Goal: Task Accomplishment & Management: Use online tool/utility

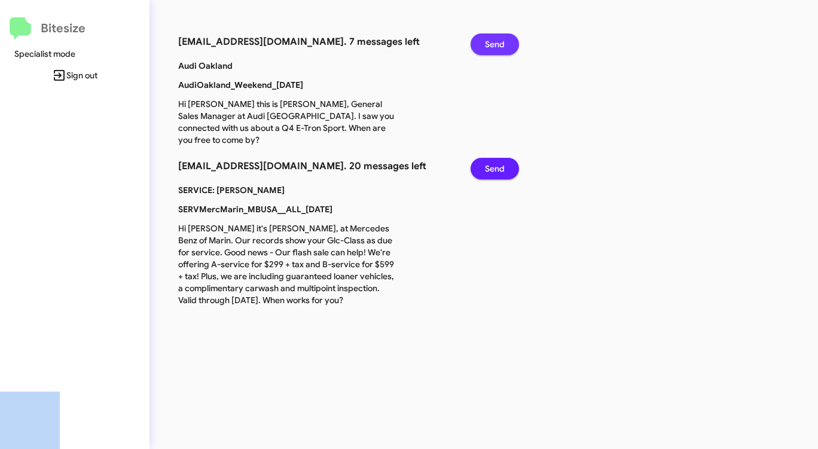
click at [503, 41] on span "Send" at bounding box center [495, 44] width 20 height 22
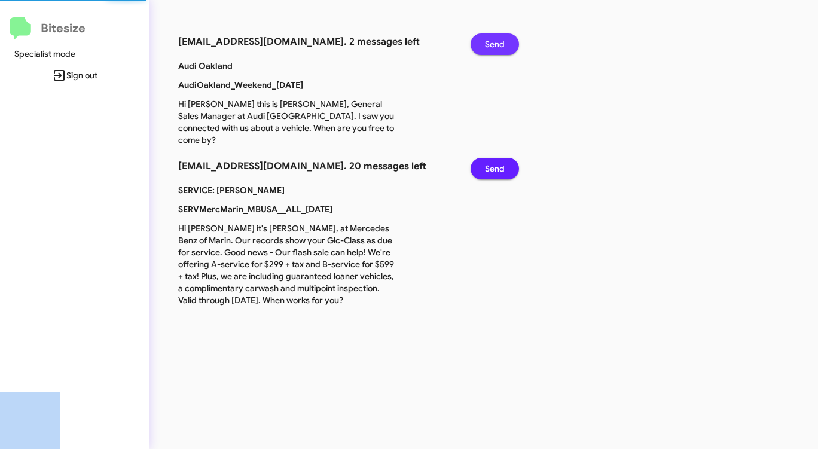
click at [503, 41] on span "Send" at bounding box center [495, 44] width 20 height 22
click at [503, 158] on span "Send" at bounding box center [495, 169] width 20 height 22
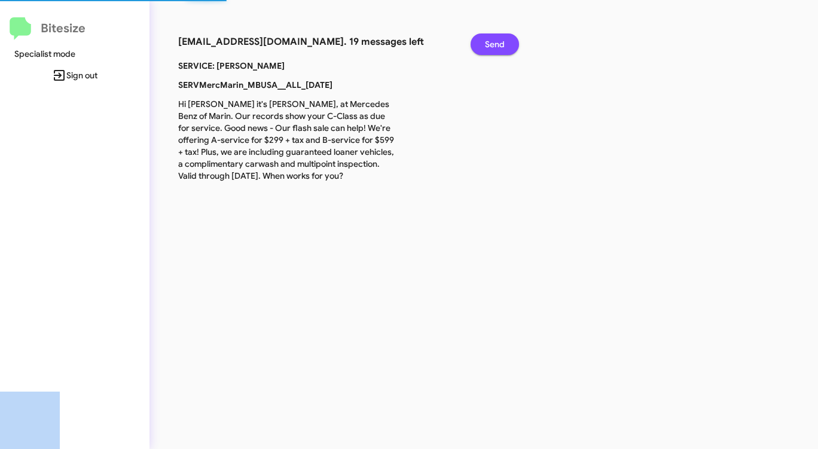
click at [503, 41] on span "Send" at bounding box center [495, 44] width 20 height 22
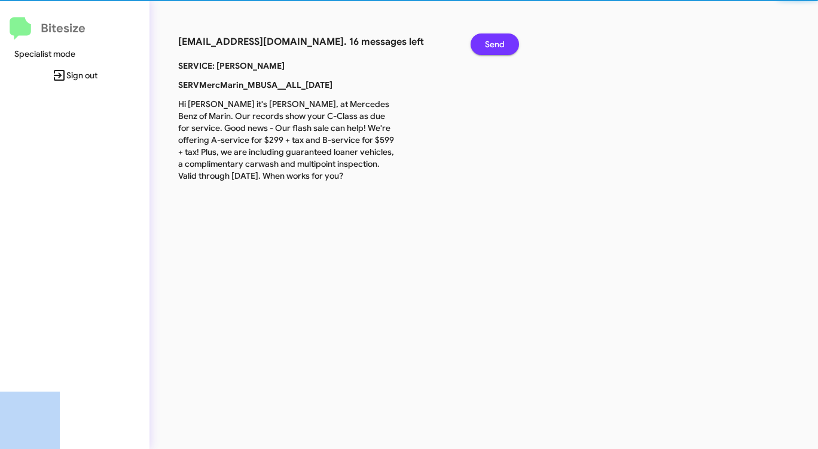
click at [503, 41] on span "Send" at bounding box center [495, 44] width 20 height 22
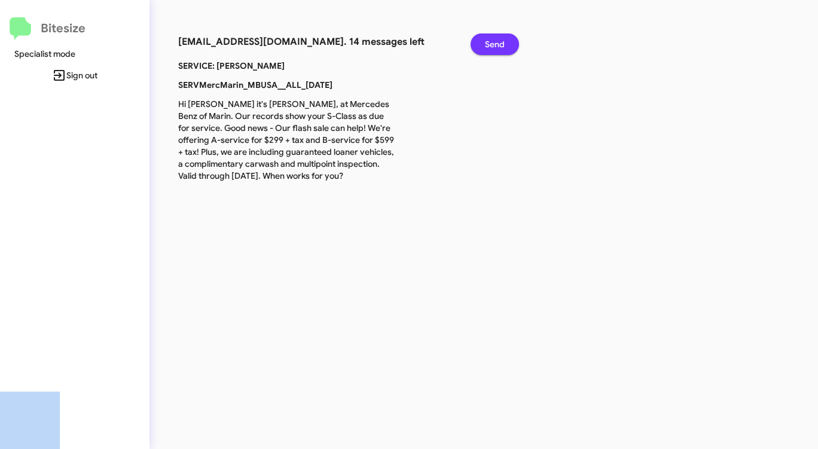
click at [503, 41] on span "Send" at bounding box center [495, 44] width 20 height 22
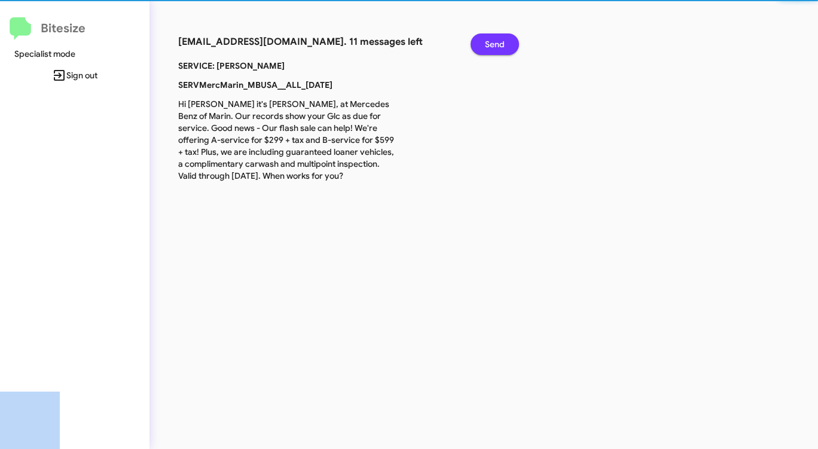
click at [503, 41] on span "Send" at bounding box center [495, 44] width 20 height 22
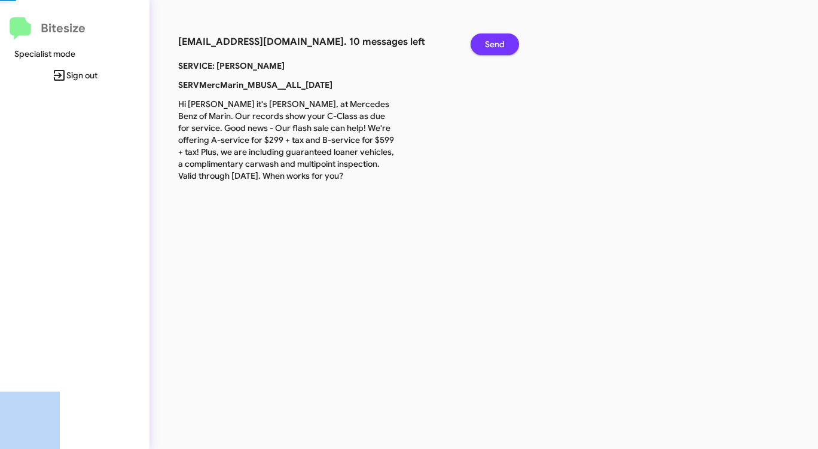
click at [503, 41] on span "Send" at bounding box center [495, 44] width 20 height 22
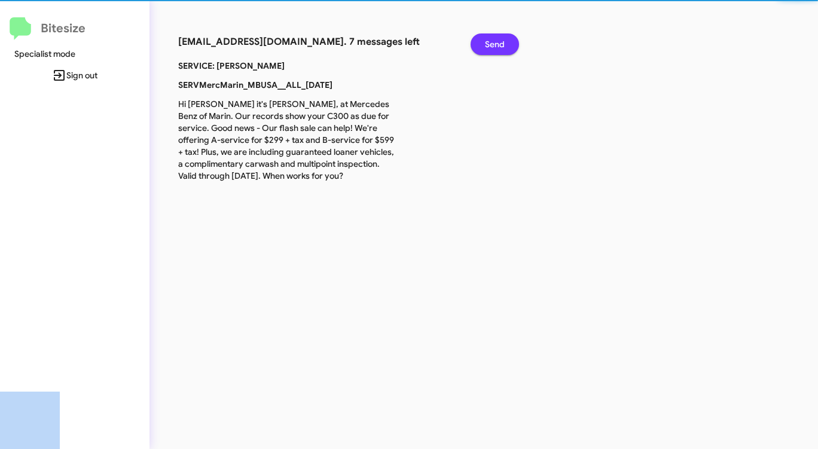
click at [503, 42] on span "Send" at bounding box center [495, 44] width 20 height 22
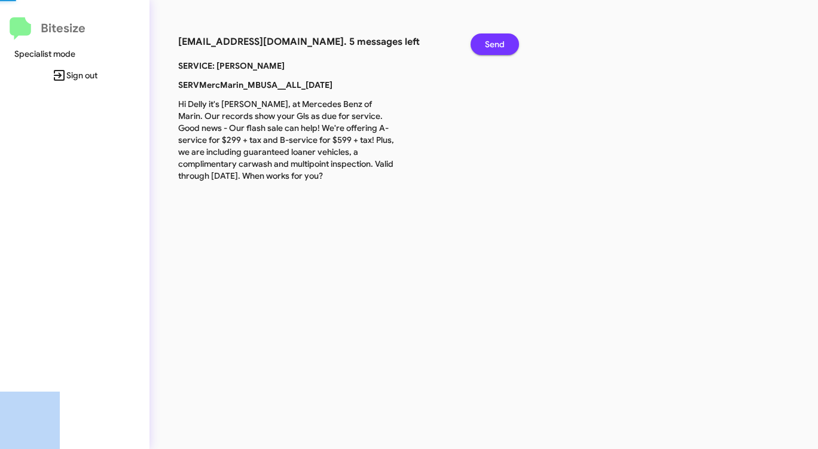
click at [502, 43] on span "Send" at bounding box center [495, 44] width 20 height 22
click at [501, 43] on span "Send" at bounding box center [495, 44] width 20 height 22
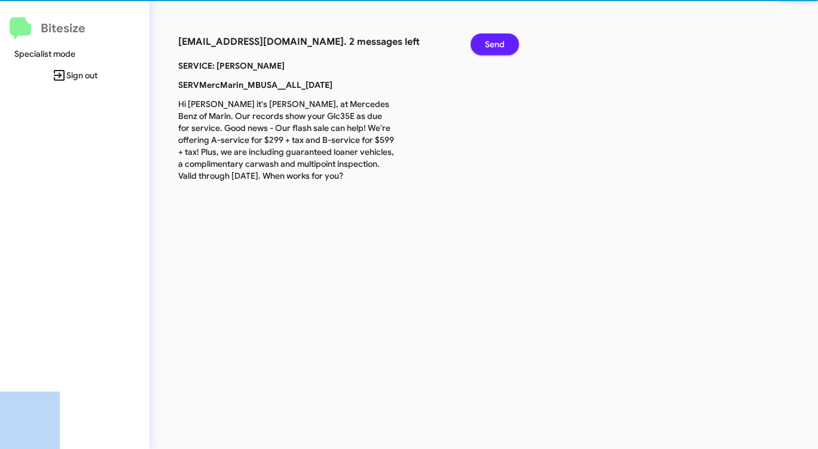
click at [500, 44] on span "Send" at bounding box center [495, 44] width 20 height 22
click at [499, 45] on span "Send" at bounding box center [495, 44] width 20 height 22
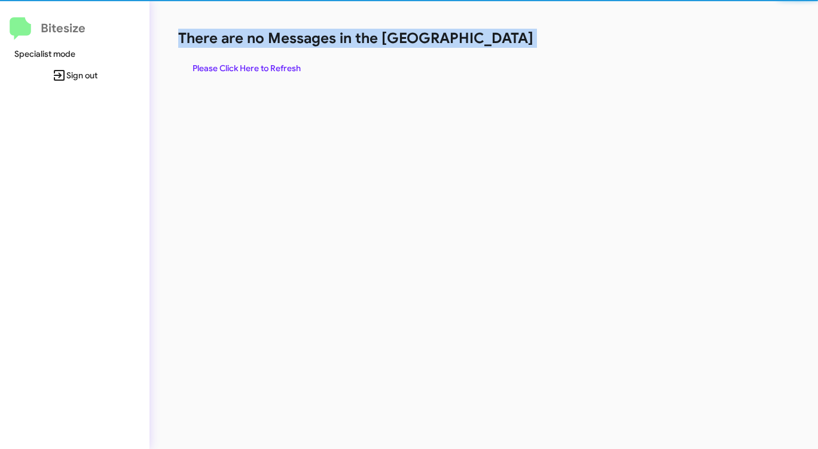
click at [499, 45] on h1 "There are no Messages in the [GEOGRAPHIC_DATA]" at bounding box center [428, 38] width 500 height 19
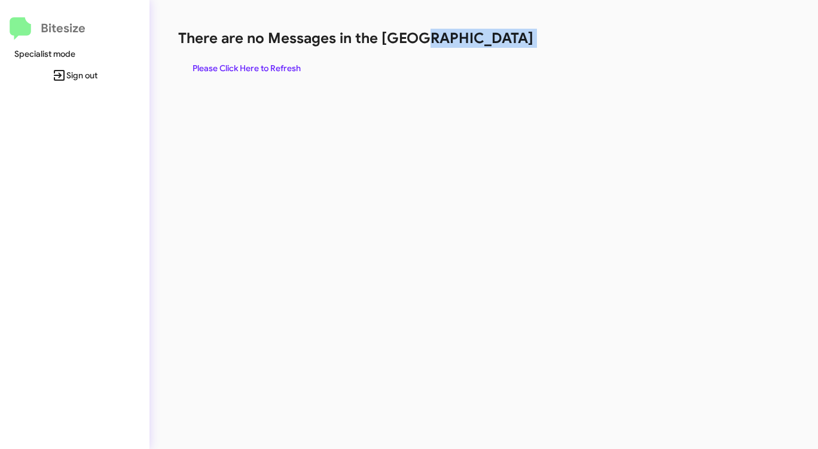
click at [499, 45] on h1 "There are no Messages in the [GEOGRAPHIC_DATA]" at bounding box center [428, 38] width 500 height 19
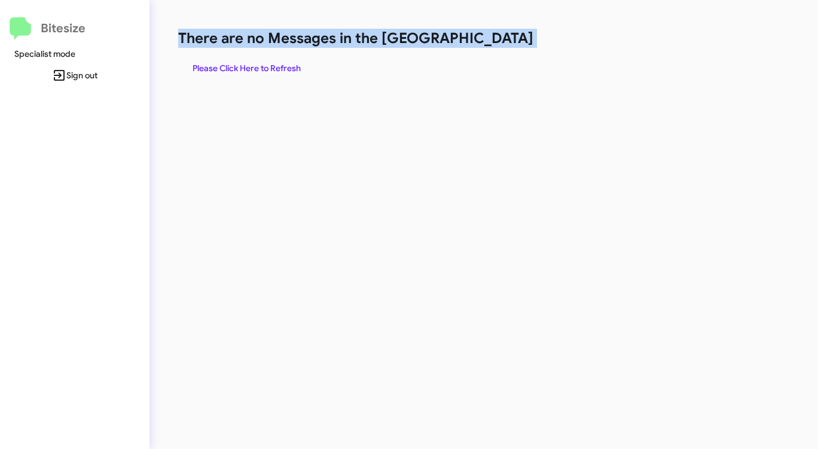
click at [499, 45] on h1 "There are no Messages in the [GEOGRAPHIC_DATA]" at bounding box center [428, 38] width 500 height 19
click at [247, 71] on span "Please Click Here to Refresh" at bounding box center [247, 68] width 108 height 22
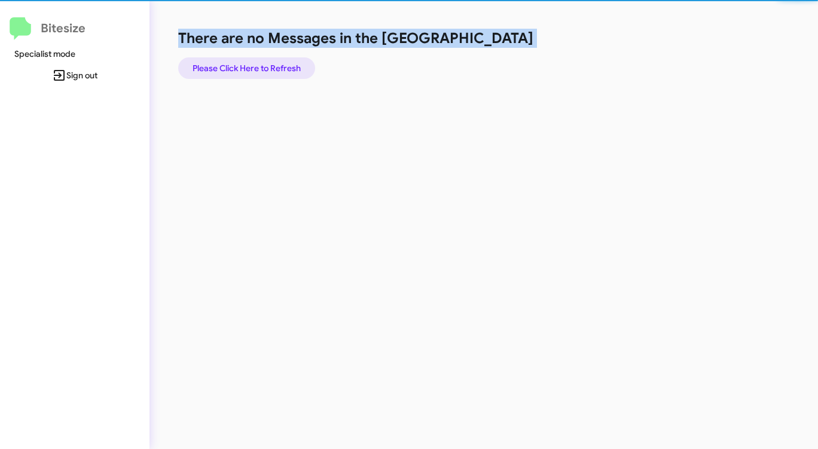
click at [247, 71] on span "Please Click Here to Refresh" at bounding box center [247, 68] width 108 height 22
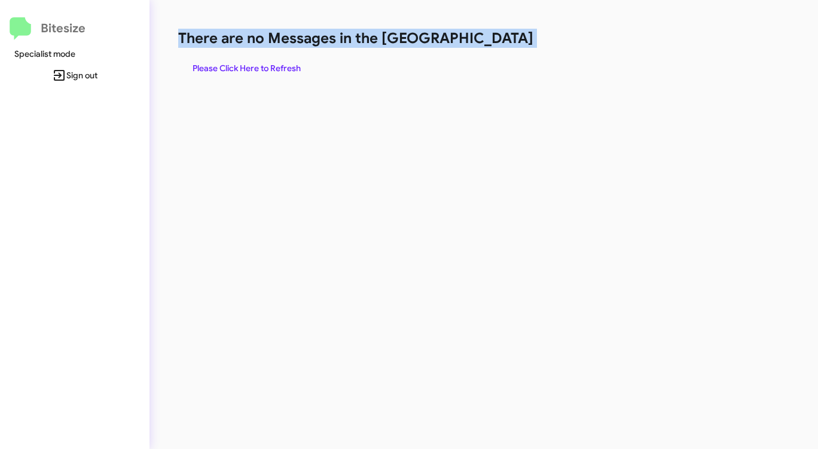
click at [247, 71] on span "Please Click Here to Refresh" at bounding box center [247, 68] width 108 height 22
